Goal: Transaction & Acquisition: Purchase product/service

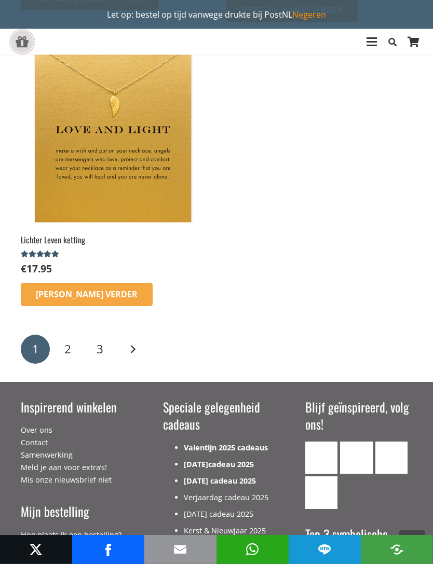
scroll to position [2478, 0]
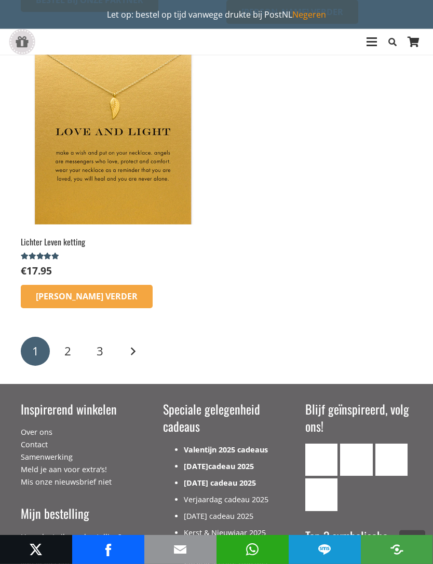
click at [71, 353] on span "2" at bounding box center [67, 351] width 7 height 16
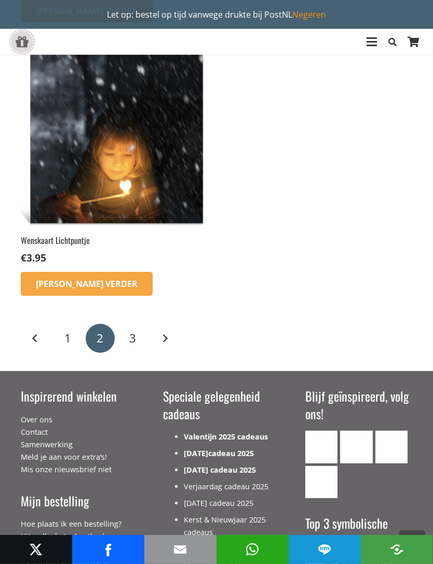
scroll to position [2095, 0]
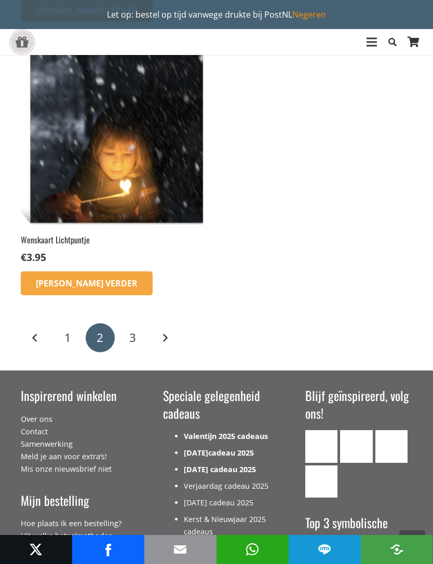
click at [133, 329] on span "3" at bounding box center [132, 337] width 7 height 16
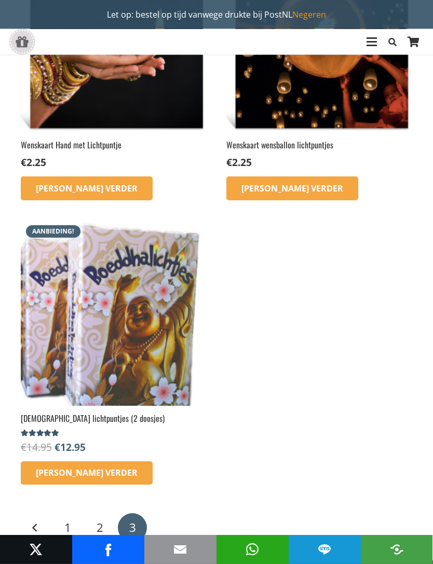
scroll to position [210, 0]
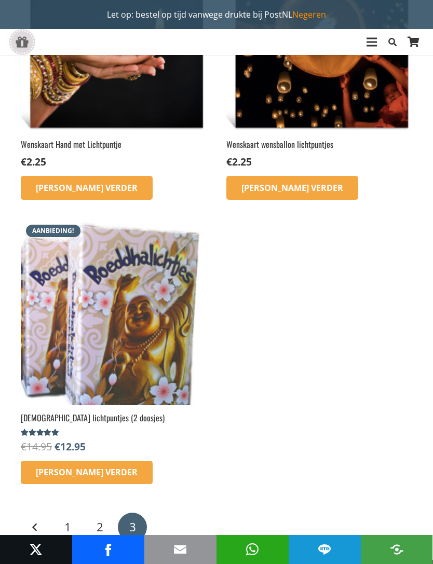
click at [153, 371] on img at bounding box center [114, 312] width 186 height 186
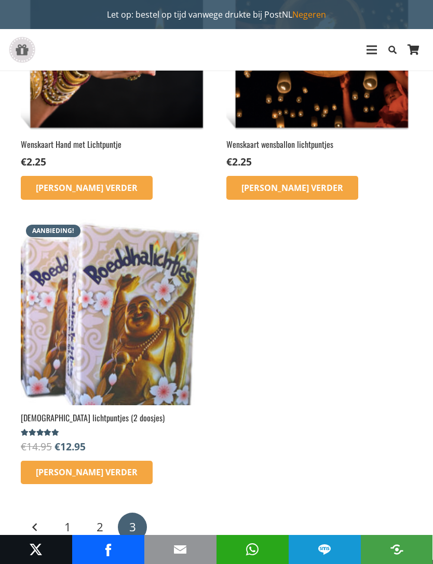
scroll to position [243, 0]
